Goal: Transaction & Acquisition: Purchase product/service

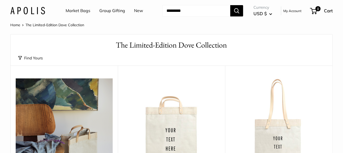
click at [16, 26] on link "Home" at bounding box center [15, 25] width 10 height 5
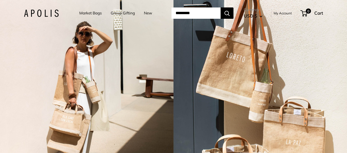
click at [118, 12] on link "Group Gifting" at bounding box center [123, 13] width 24 height 7
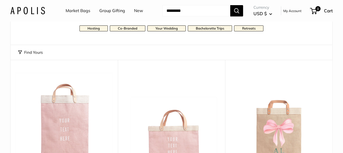
scroll to position [77, 0]
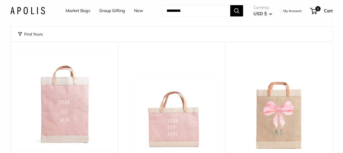
click at [111, 12] on link "Group Gifting" at bounding box center [112, 11] width 26 height 8
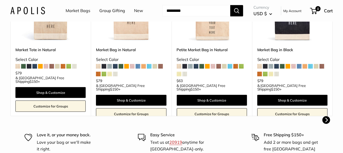
scroll to position [206, 0]
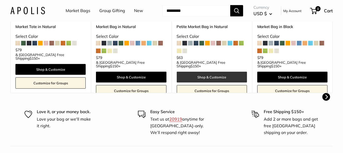
click at [212, 72] on link "Shop & Customize" at bounding box center [212, 77] width 70 height 11
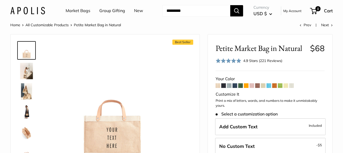
scroll to position [26, 0]
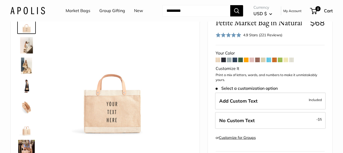
click at [240, 60] on span at bounding box center [240, 60] width 5 height 5
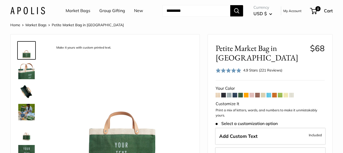
click at [237, 95] on span at bounding box center [235, 95] width 5 height 5
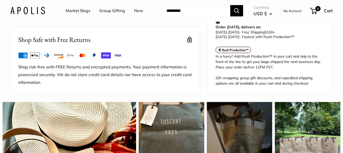
scroll to position [309, 0]
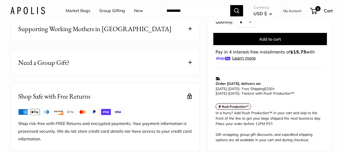
click at [191, 64] on span at bounding box center [190, 63] width 4 height 4
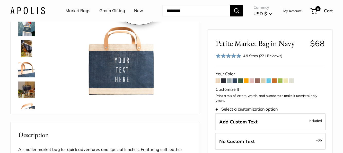
scroll to position [51, 0]
